Goal: Task Accomplishment & Management: Complete application form

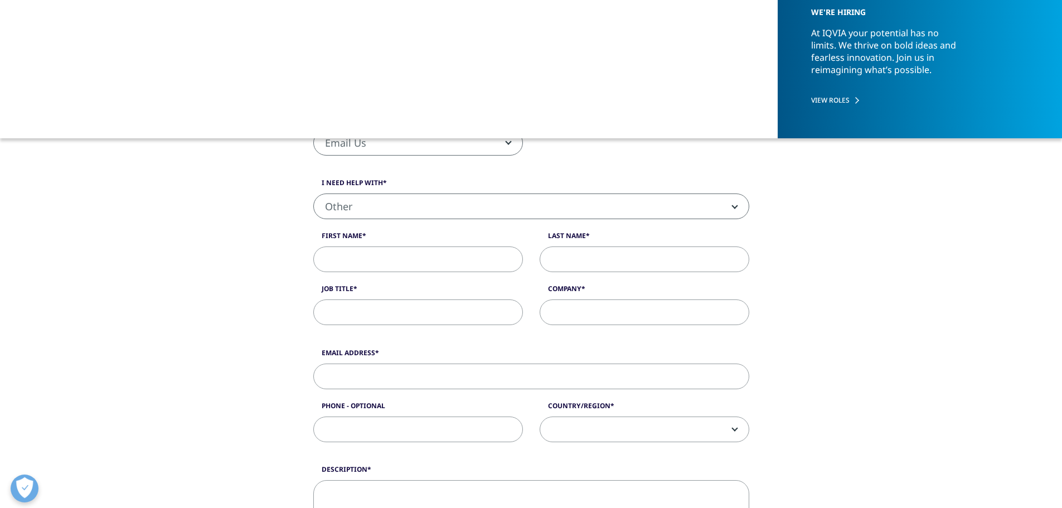
select select "Other"
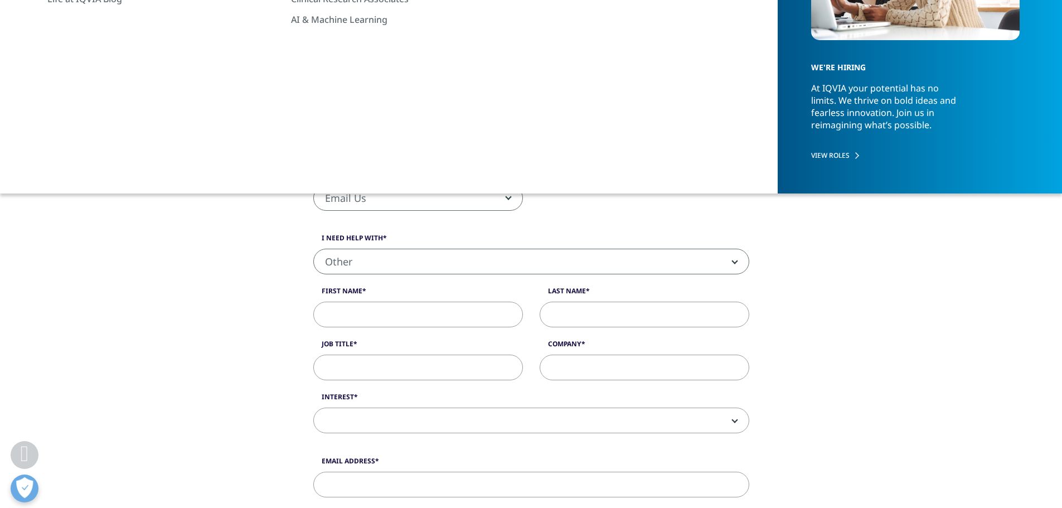
scroll to position [223, 0]
click at [417, 313] on input "First Name" at bounding box center [418, 315] width 210 height 26
type input "[PERSON_NAME]"
type input "[EMAIL_ADDRESS][DOMAIN_NAME]"
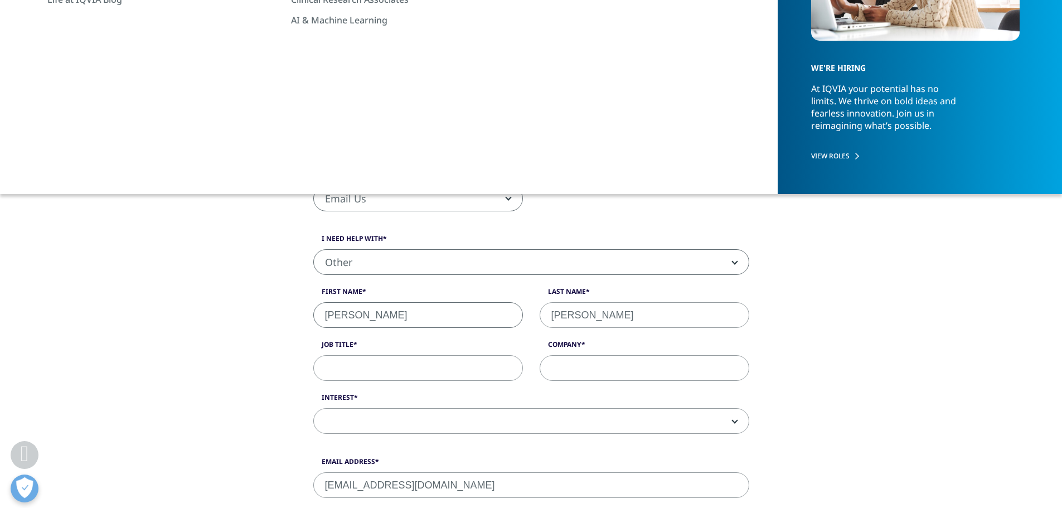
type input "2525991320"
select select "[GEOGRAPHIC_DATA]"
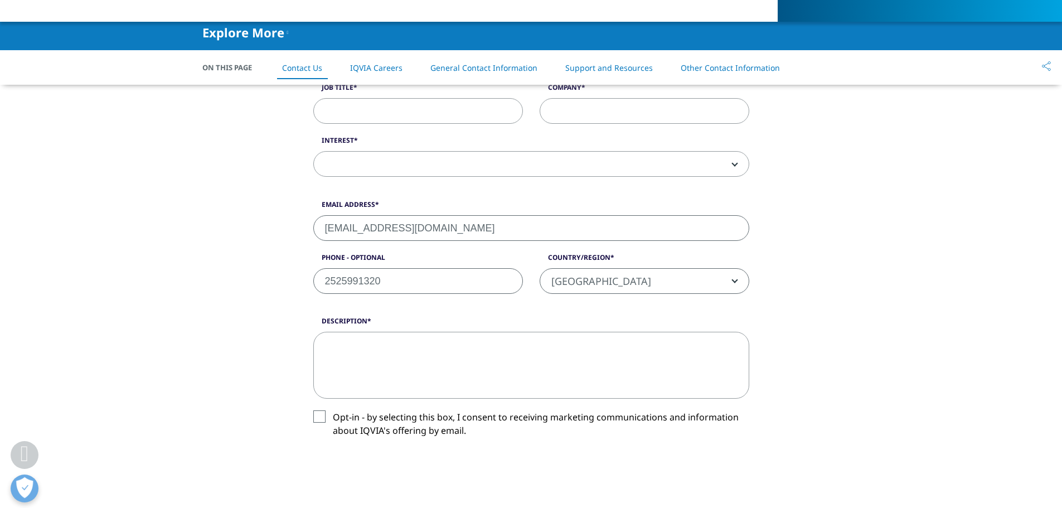
scroll to position [339, 0]
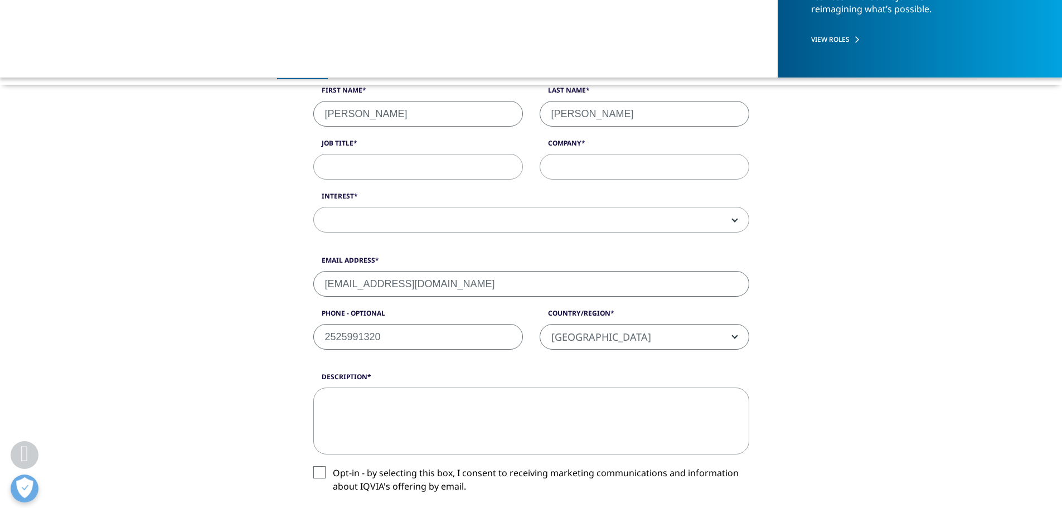
click at [371, 286] on input "[EMAIL_ADDRESS][DOMAIN_NAME]" at bounding box center [531, 284] width 436 height 26
type input "[EMAIL_ADDRESS][US_STATE][DOMAIN_NAME]"
drag, startPoint x: 419, startPoint y: 333, endPoint x: 247, endPoint y: 337, distance: 172.2
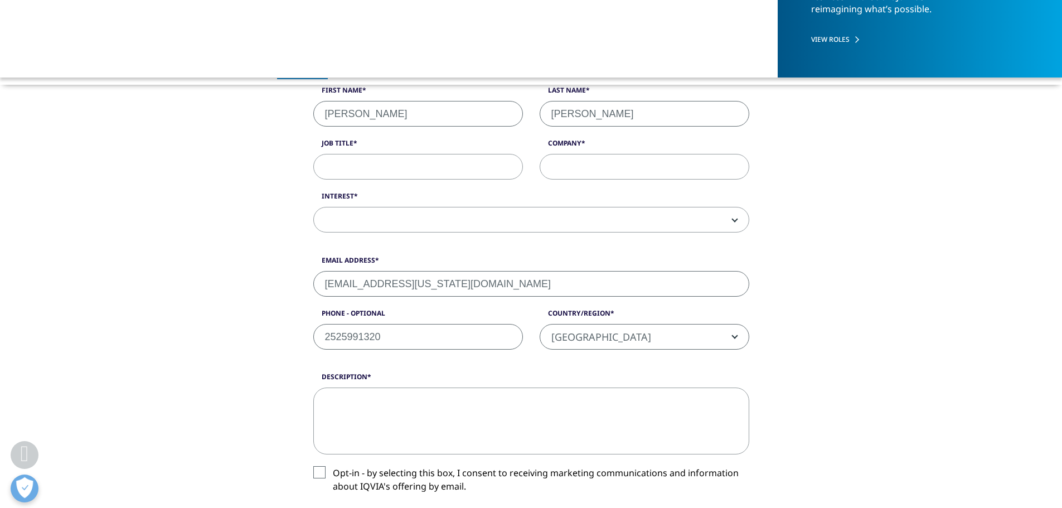
click at [247, 337] on div "What type of request? Email Us Request a Demo IQVIA Institute Inquiries Media I…" at bounding box center [530, 305] width 635 height 771
type input "8015878916"
click at [371, 212] on span at bounding box center [531, 220] width 435 height 26
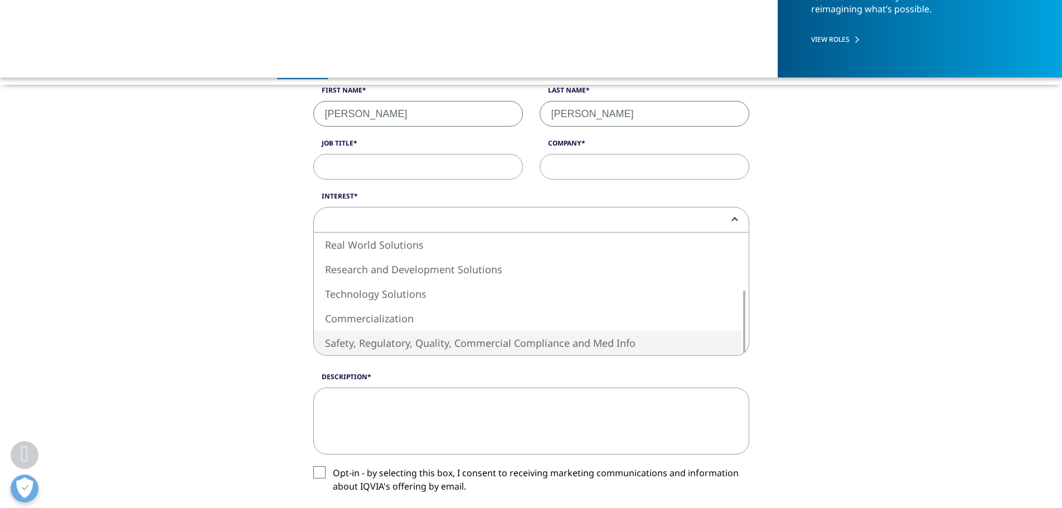
select select "Safety Regulatory Quality Commercial Compliance"
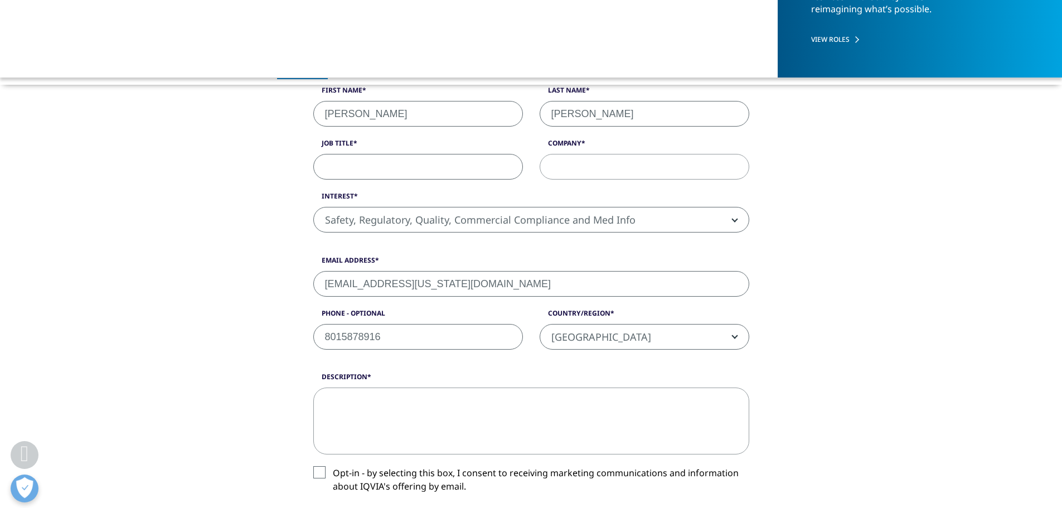
click at [402, 166] on input "Job Title" at bounding box center [418, 167] width 210 height 26
type input "Nursing Informatics"
type input "[GEOGRAPHIC_DATA][US_STATE] Health"
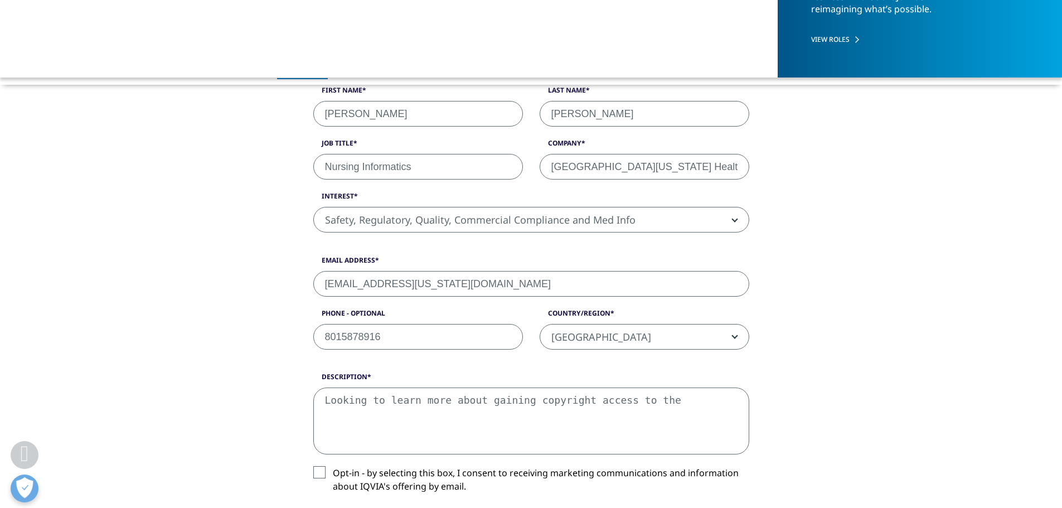
click at [696, 394] on textarea "Looking to learn more about gaining copyright access to the" at bounding box center [531, 420] width 436 height 67
paste textarea "Behavioural Activity Rating Scale (BARS)"
click at [669, 414] on textarea "Looking to learn more about gaining copyright access to the Behavioural Activit…" at bounding box center [531, 420] width 436 height 67
paste textarea "[URL][DOMAIN_NAME]"
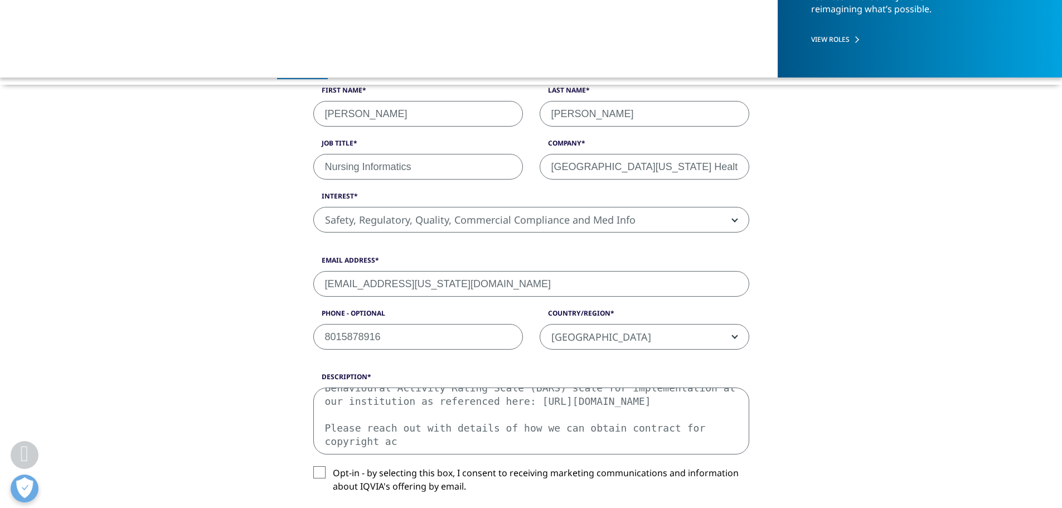
scroll to position [47, 0]
click at [497, 444] on textarea "Looking to learn more about gaining copyright access to the Behavioural Activit…" at bounding box center [531, 420] width 436 height 67
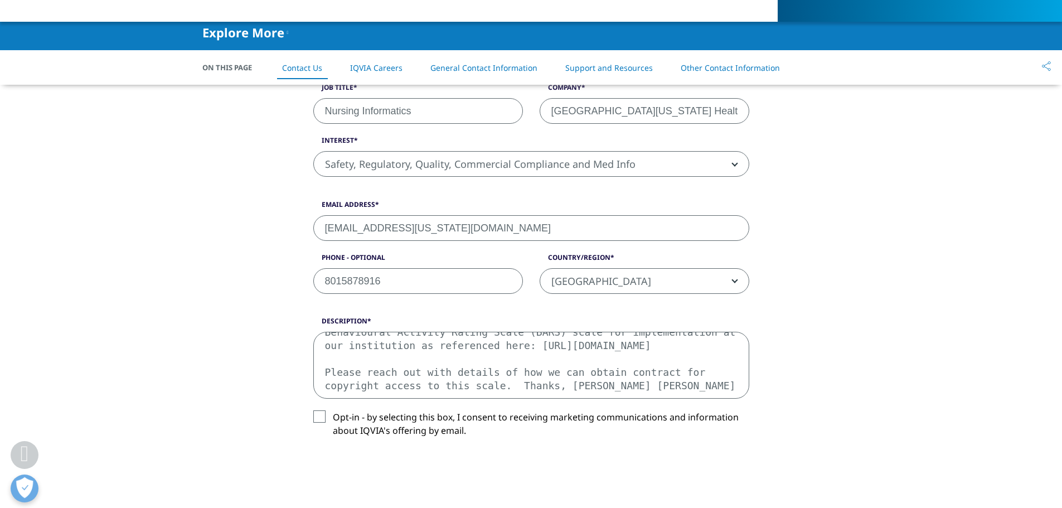
type textarea "Looking to learn more about gaining copyright access to the Behavioural Activit…"
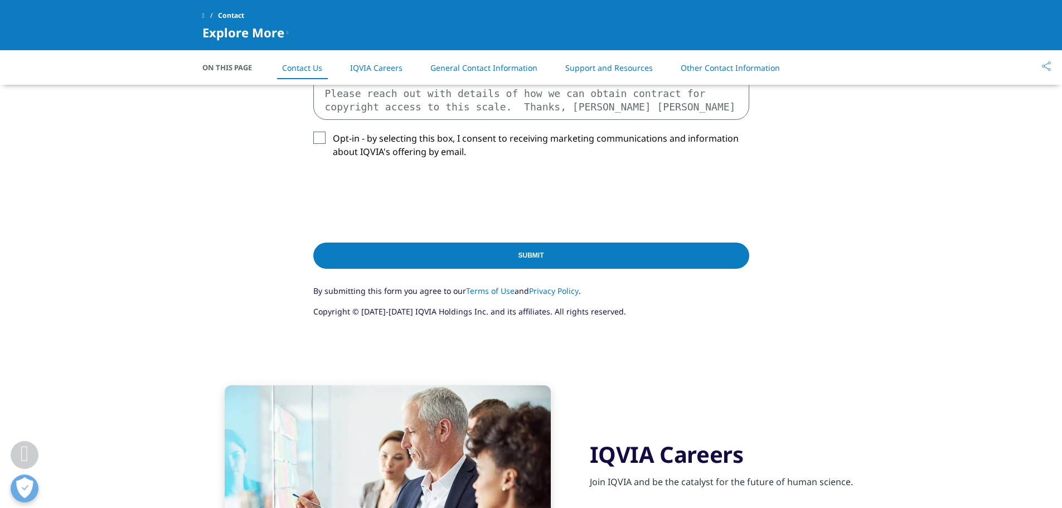
click at [574, 259] on input "Submit" at bounding box center [531, 255] width 436 height 26
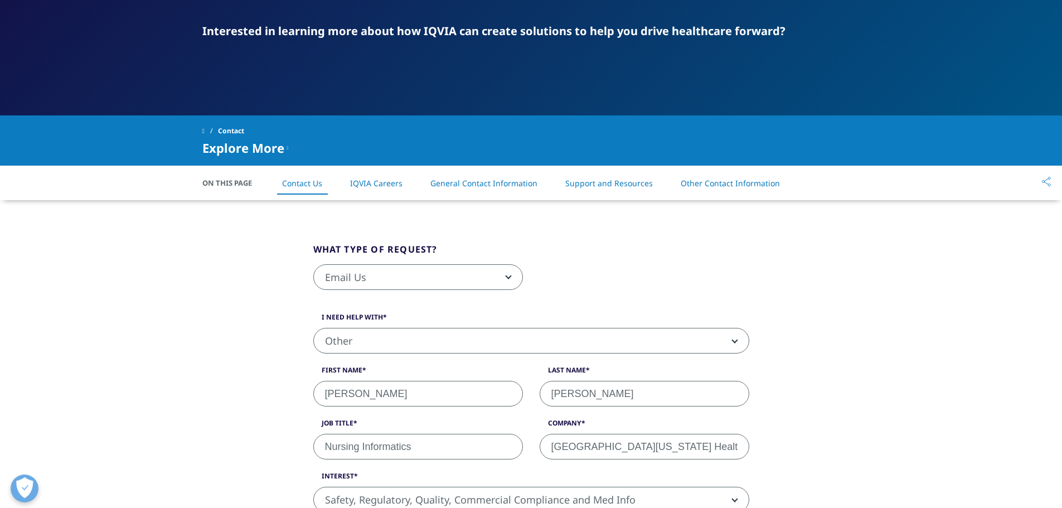
scroll to position [23, 0]
